Goal: Complete application form

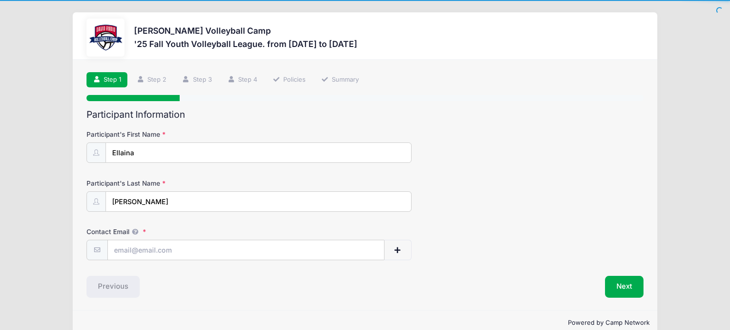
scroll to position [16, 0]
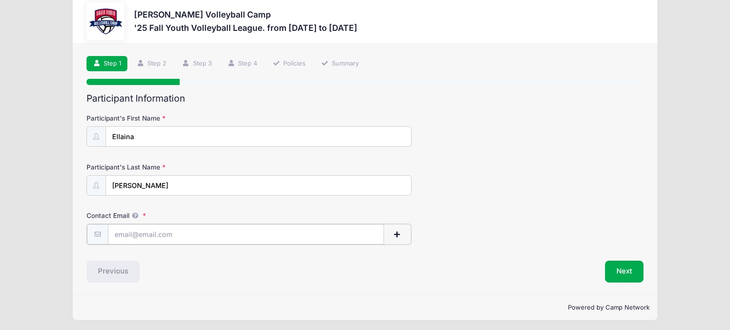
click at [201, 236] on input "Contact Email" at bounding box center [246, 234] width 276 height 20
type input "[EMAIL_ADDRESS][DOMAIN_NAME]"
click at [625, 274] on button "Next" at bounding box center [624, 271] width 38 height 22
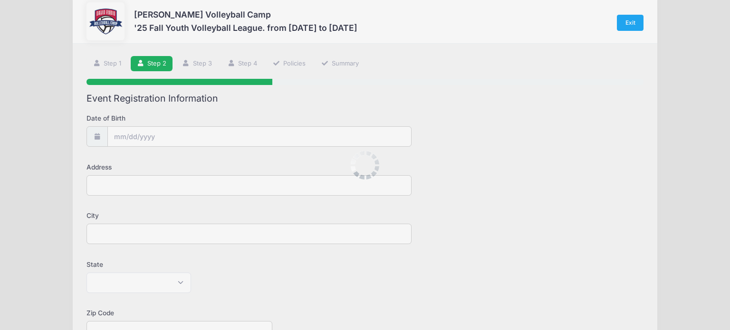
scroll to position [0, 0]
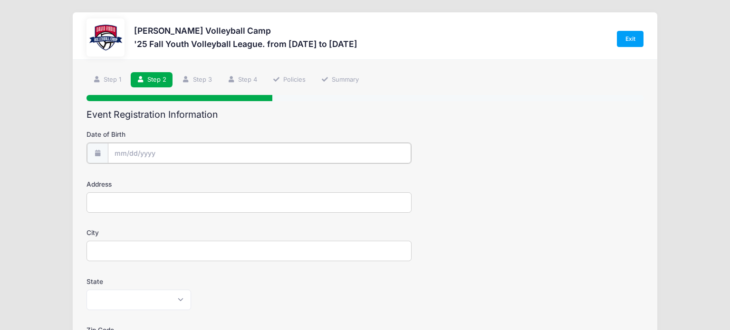
click at [172, 155] on body "Processing Request Please wait... Processing Request Please wait... Processing …" at bounding box center [365, 165] width 730 height 330
click at [115, 151] on input "Date of Birth" at bounding box center [259, 153] width 303 height 20
click at [115, 154] on input "Date of Birth" at bounding box center [259, 153] width 303 height 20
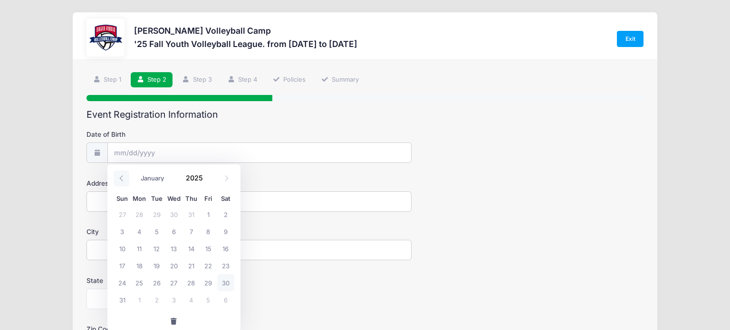
click at [125, 181] on span at bounding box center [122, 179] width 16 height 16
select select "4"
click at [207, 177] on span at bounding box center [208, 174] width 7 height 7
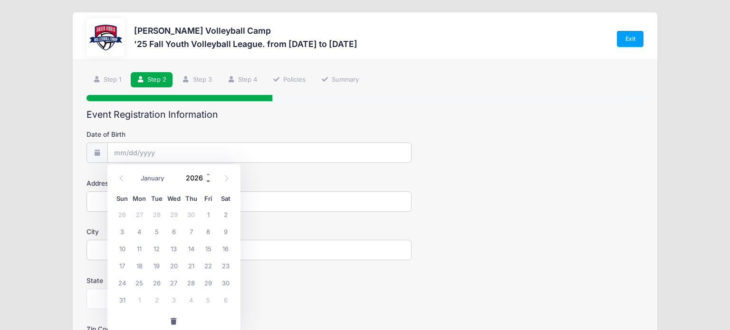
click at [208, 182] on span at bounding box center [208, 181] width 7 height 7
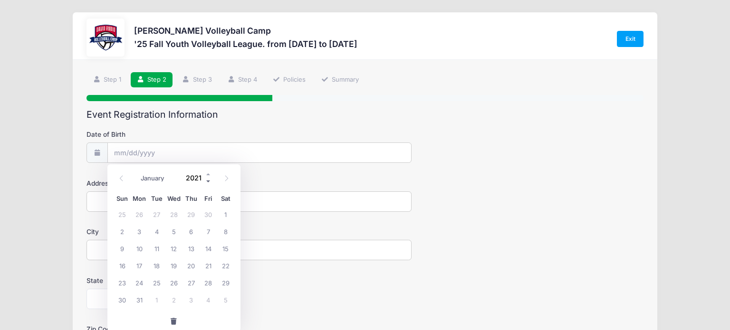
click at [208, 182] on span at bounding box center [208, 181] width 7 height 7
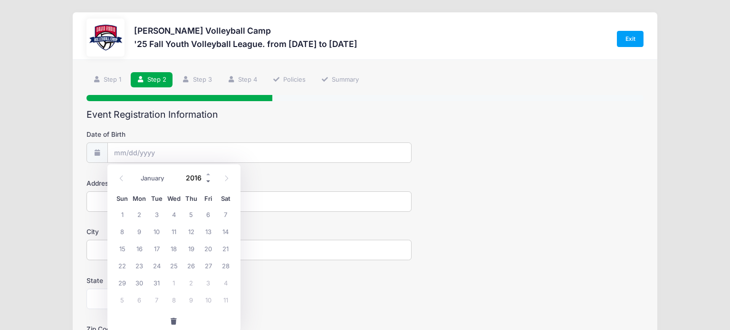
click at [208, 182] on span at bounding box center [208, 181] width 7 height 7
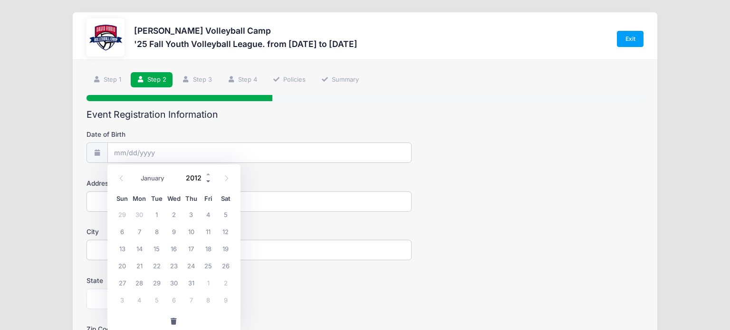
type input "2011"
click at [224, 181] on icon at bounding box center [226, 178] width 6 height 6
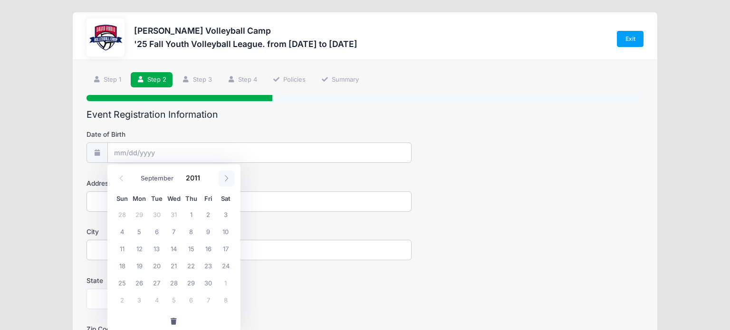
click at [224, 181] on icon at bounding box center [226, 178] width 6 height 6
select select "9"
click at [160, 280] on span "25" at bounding box center [156, 282] width 17 height 17
type input "[DATE]"
click at [107, 202] on input "Address" at bounding box center [249, 202] width 325 height 20
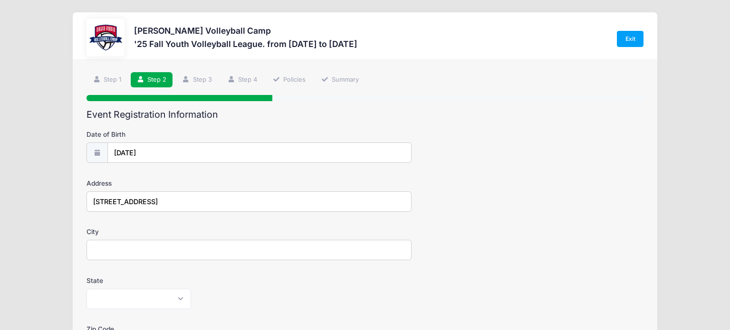
type input "[STREET_ADDRESS]"
click at [107, 249] on input "City" at bounding box center [249, 250] width 325 height 20
type input "[GEOGRAPHIC_DATA]"
click at [120, 296] on select "[US_STATE] [US_STATE] [US_STATE] [US_STATE] [US_STATE] Armed Forces Africa Arme…" at bounding box center [139, 299] width 105 height 20
select select "AZ"
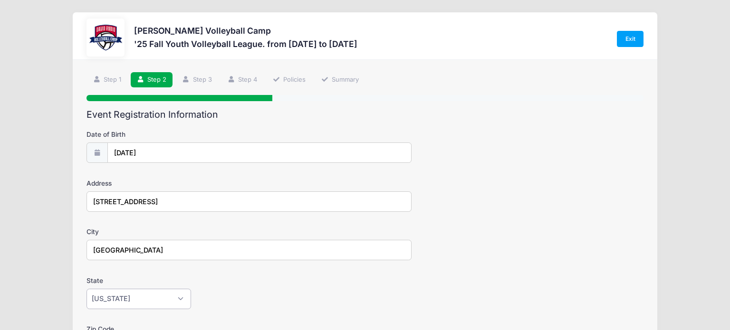
click at [87, 289] on select "[US_STATE] [US_STATE] [US_STATE] [US_STATE] [US_STATE] Armed Forces Africa Arme…" at bounding box center [139, 299] width 105 height 20
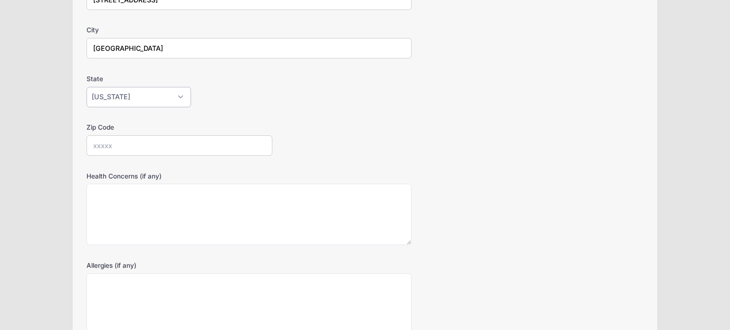
scroll to position [205, 0]
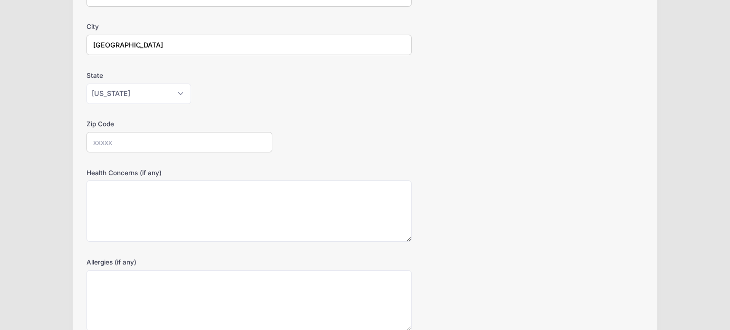
click at [96, 141] on input "Zip Code" at bounding box center [180, 142] width 186 height 20
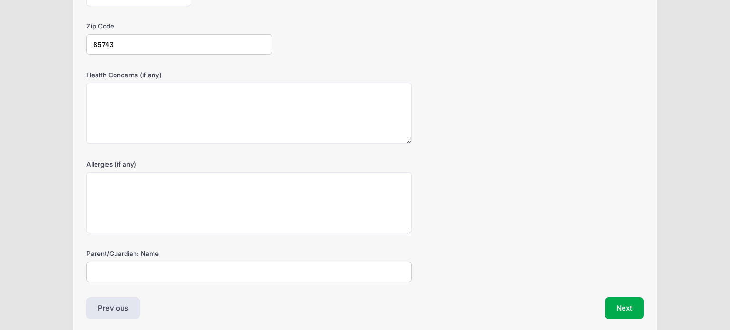
scroll to position [340, 0]
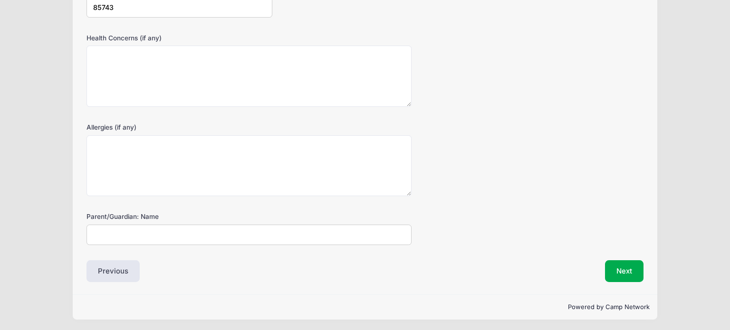
type input "85743"
click at [107, 234] on input "Parent/Guardian: Name" at bounding box center [249, 235] width 325 height 20
type input "[PERSON_NAME]"
click at [497, 234] on div "Parent/Guardian: Name [PERSON_NAME]" at bounding box center [365, 228] width 557 height 33
click at [629, 270] on button "Next" at bounding box center [624, 271] width 38 height 22
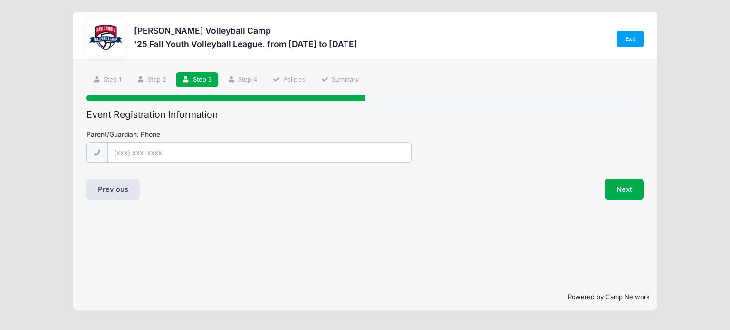
scroll to position [0, 0]
click at [124, 156] on input "Parent/Guardian: Phone" at bounding box center [259, 153] width 303 height 20
type input "[PHONE_NUMBER]"
click at [448, 212] on div "Step 3 /7 Step 1 Step 2 Step 3 Step 4 Policies Summary Participant Information …" at bounding box center [365, 172] width 585 height 225
click at [625, 188] on button "Next" at bounding box center [624, 190] width 38 height 22
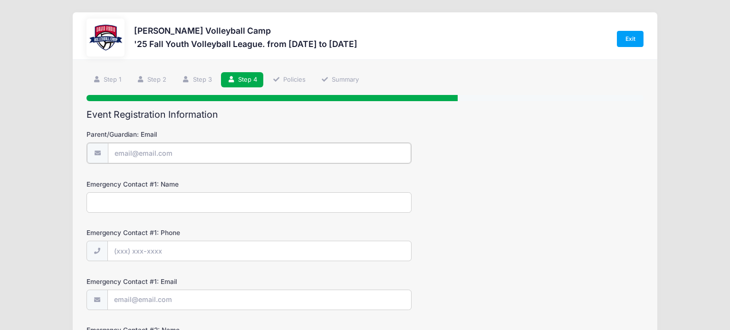
click at [207, 153] on input "Parent/Guardian: Email" at bounding box center [259, 153] width 303 height 20
type input "[EMAIL_ADDRESS][DOMAIN_NAME]"
click at [225, 206] on input "Emergency Contact #1: Name" at bounding box center [249, 202] width 325 height 20
type input "[PERSON_NAME]"
click at [190, 251] on input "Emergency Contact #1: Phone" at bounding box center [259, 250] width 303 height 20
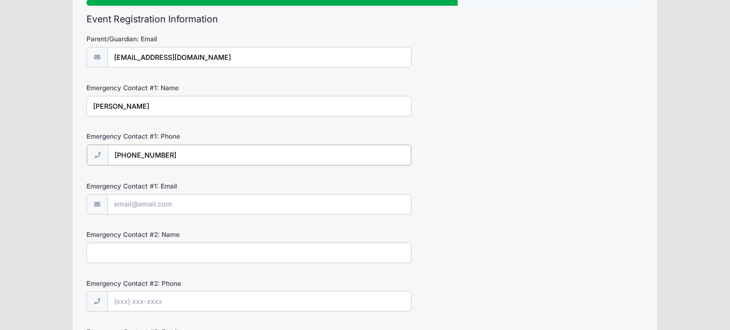
scroll to position [98, 0]
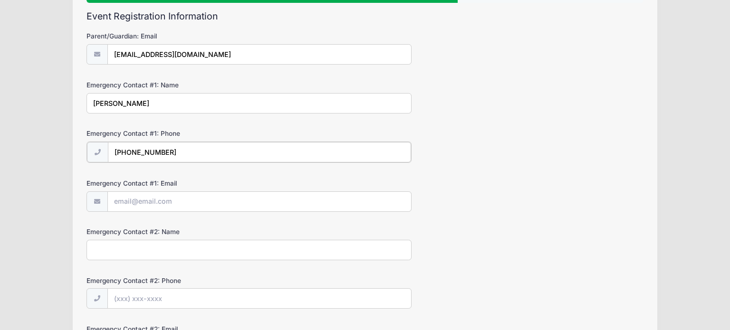
type input "[PHONE_NUMBER]"
click at [195, 203] on input "Emergency Contact #1: Email" at bounding box center [259, 201] width 303 height 20
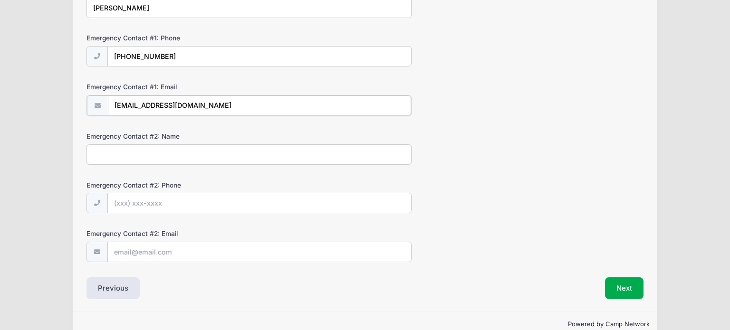
scroll to position [211, 0]
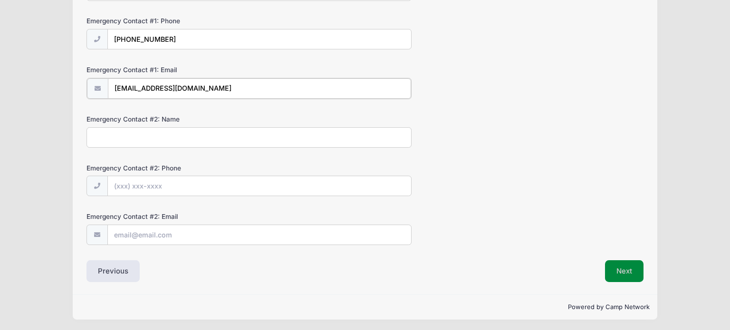
type input "[EMAIL_ADDRESS][DOMAIN_NAME]"
click at [617, 272] on button "Next" at bounding box center [624, 271] width 38 height 22
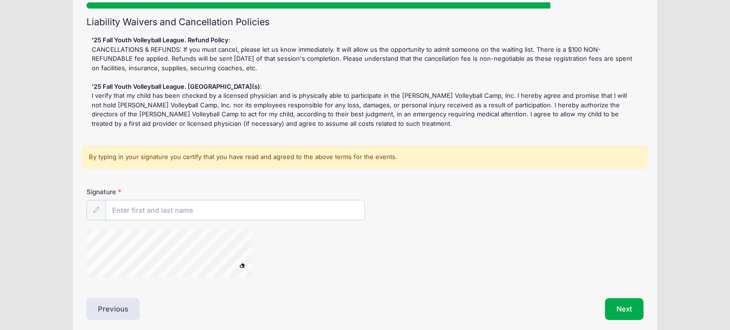
scroll to position [94, 0]
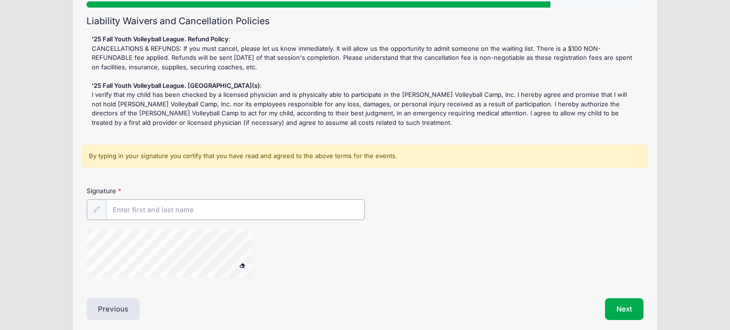
click at [227, 209] on input "Signature" at bounding box center [235, 210] width 259 height 20
type input "[PERSON_NAME]"
click at [634, 315] on button "Next" at bounding box center [624, 309] width 38 height 22
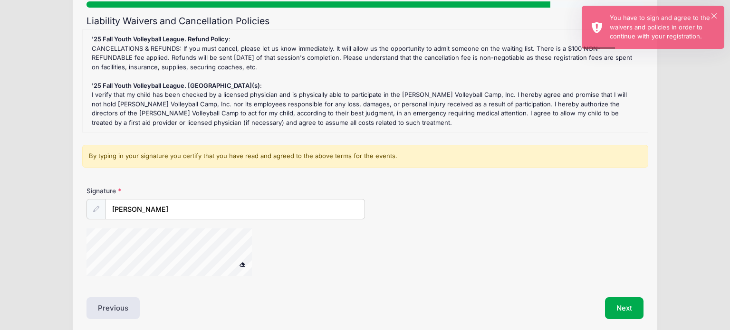
click at [239, 263] on span at bounding box center [242, 264] width 7 height 5
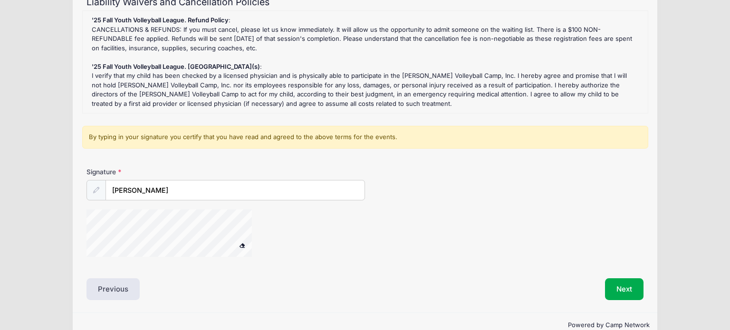
scroll to position [114, 0]
click at [245, 242] on span at bounding box center [242, 244] width 7 height 5
click at [243, 246] on button at bounding box center [242, 245] width 17 height 12
click at [207, 194] on input "[PERSON_NAME]" at bounding box center [235, 190] width 259 height 20
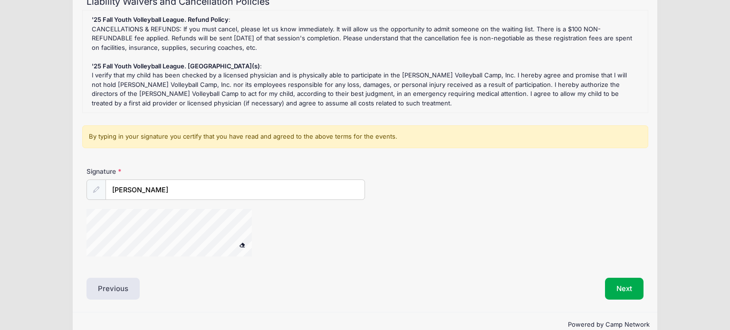
click at [244, 250] on div at bounding box center [182, 234] width 190 height 50
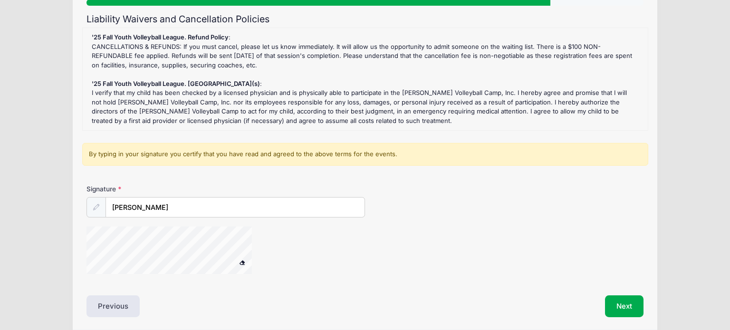
scroll to position [90, 0]
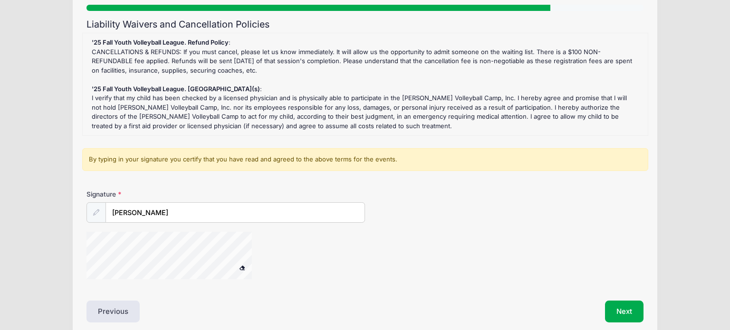
click at [93, 212] on icon at bounding box center [96, 213] width 6 height 6
click at [89, 218] on div at bounding box center [96, 212] width 19 height 20
click at [89, 214] on div at bounding box center [96, 212] width 19 height 20
click at [96, 212] on icon at bounding box center [96, 213] width 6 height 6
click at [625, 312] on button "Next" at bounding box center [624, 312] width 38 height 22
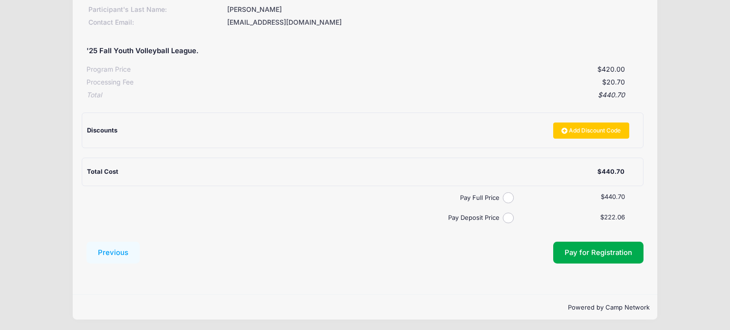
scroll to position [156, 0]
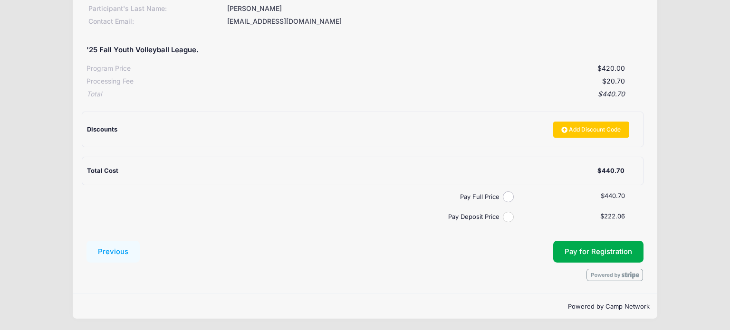
click at [511, 217] on input "Pay Deposit Price" at bounding box center [508, 217] width 11 height 11
radio input "true"
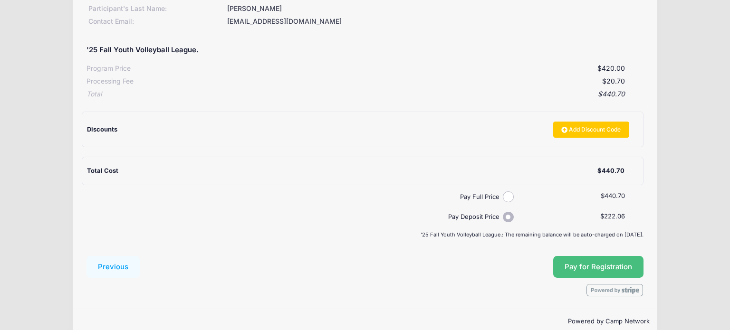
click at [620, 265] on span "Pay for Registration" at bounding box center [598, 267] width 67 height 9
